Goal: Task Accomplishment & Management: Manage account settings

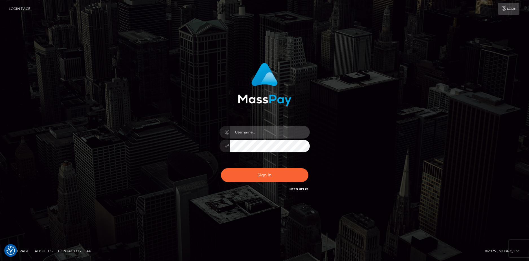
click at [253, 138] on input "text" at bounding box center [270, 132] width 80 height 13
type input "odaykababji"
click at [221, 168] on button "Sign in" at bounding box center [264, 175] width 87 height 14
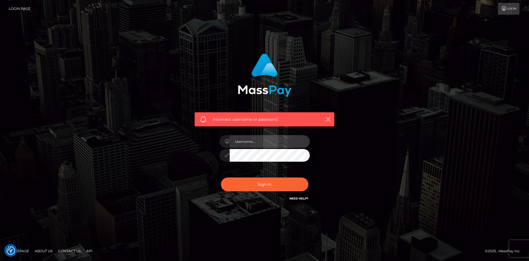
click at [274, 141] on input "text" at bounding box center [270, 141] width 80 height 13
drag, startPoint x: 391, startPoint y: 147, endPoint x: 369, endPoint y: 167, distance: 28.8
click at [391, 147] on div "Incorrect username or password." at bounding box center [265, 130] width 322 height 162
click at [299, 195] on div "Sign in Need Help?" at bounding box center [264, 186] width 99 height 25
click at [301, 196] on h6 "Need Help?" at bounding box center [299, 198] width 19 height 5
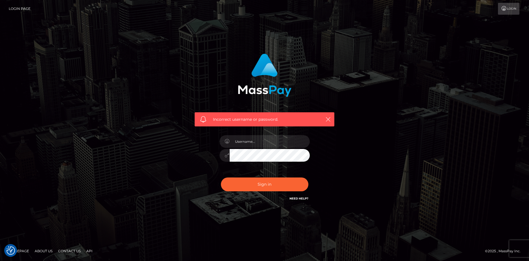
click at [305, 198] on link "Need Help?" at bounding box center [299, 199] width 19 height 4
